Goal: Submit feedback/report problem

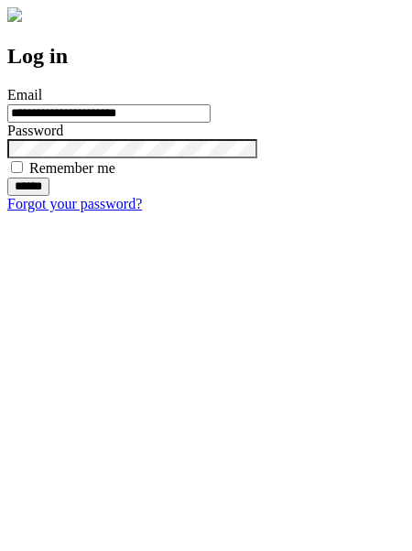
type input "**********"
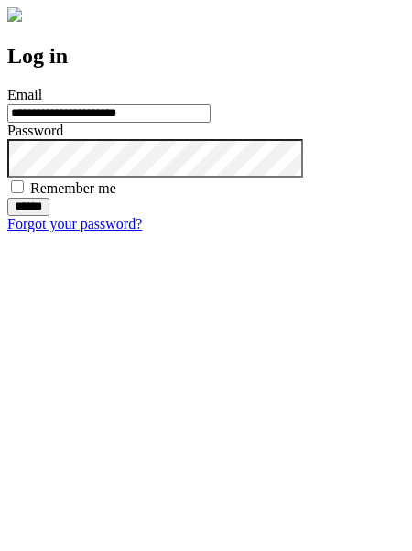
click at [49, 216] on input "******" at bounding box center [28, 207] width 42 height 18
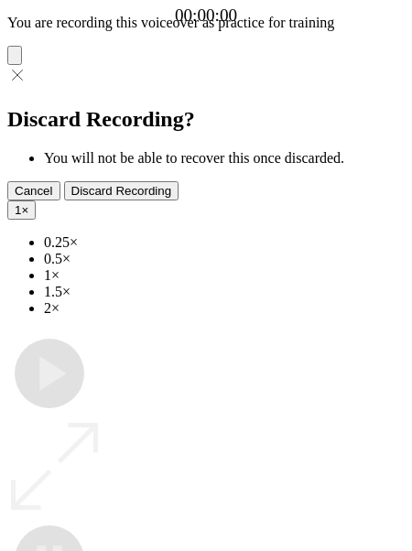
type input "**********"
